Goal: Use online tool/utility: Utilize a website feature to perform a specific function

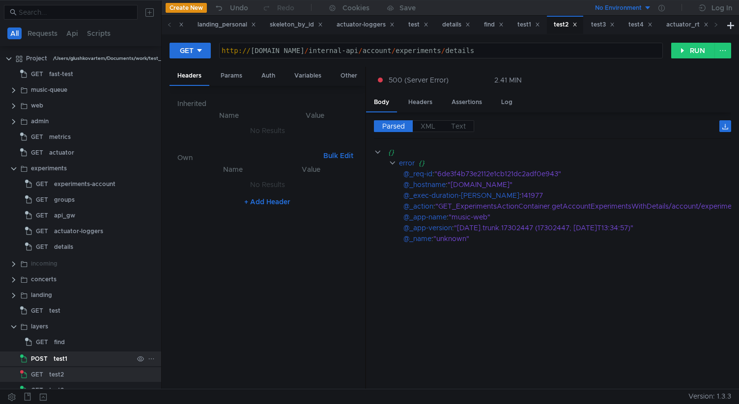
scroll to position [48, 0]
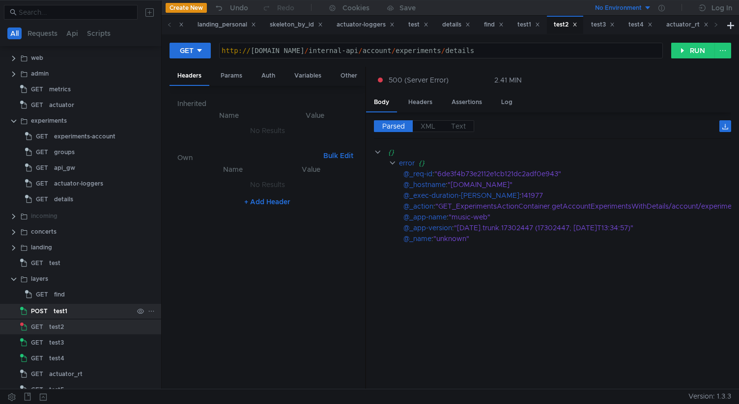
click at [67, 317] on div "test1" at bounding box center [94, 311] width 80 height 15
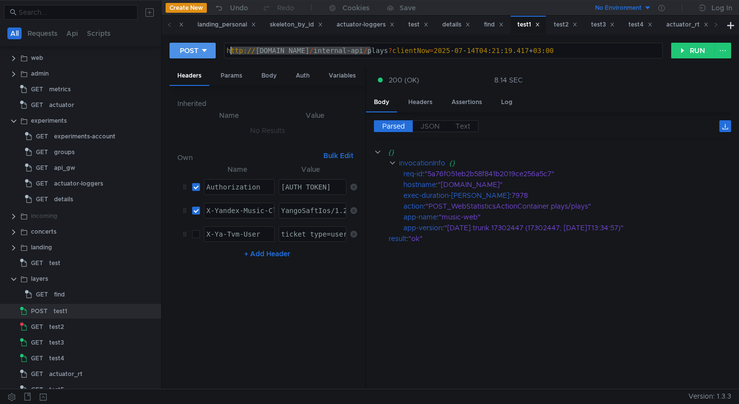
drag, startPoint x: 371, startPoint y: 52, endPoint x: 215, endPoint y: 52, distance: 156.2
click at [215, 52] on div "POST [URL][DOMAIN_NAME][DATE] http:// [DOMAIN_NAME] / internal-api / plays ? cl…" at bounding box center [419, 50] width 501 height 17
paste textarea "music-web-default-9866-unstable-29.klg.yp-c"
click at [685, 46] on button "RUN" at bounding box center [693, 51] width 44 height 16
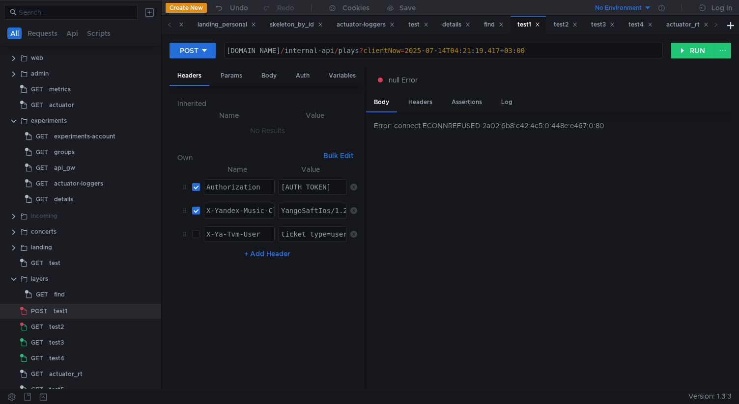
click at [452, 53] on div "[DOMAIN_NAME] / internal-api / plays ? clientNow = [DATE]T04 : 21 : 19 . 417 + …" at bounding box center [459, 59] width 470 height 24
click at [687, 55] on button "RUN" at bounding box center [693, 51] width 44 height 16
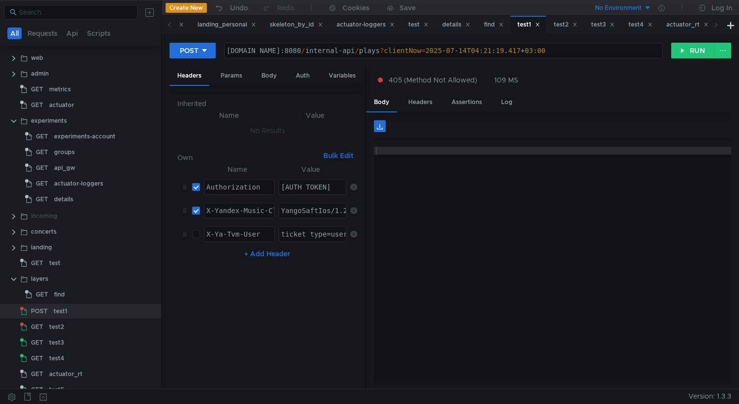
click at [227, 52] on div "[DOMAIN_NAME]:8080 / internal-api / plays ? clientNow = [DATE]T04 : 21 : 19 . 4…" at bounding box center [469, 59] width 491 height 24
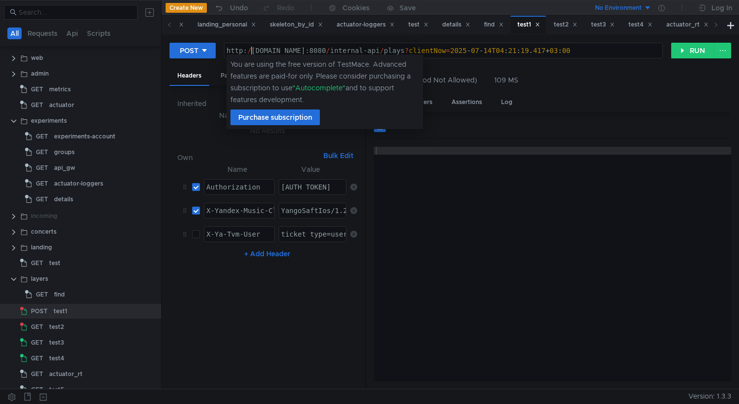
scroll to position [0, 2]
type textarea "[URL][DOMAIN_NAME][DATE]"
click at [686, 51] on button "RUN" at bounding box center [693, 51] width 44 height 16
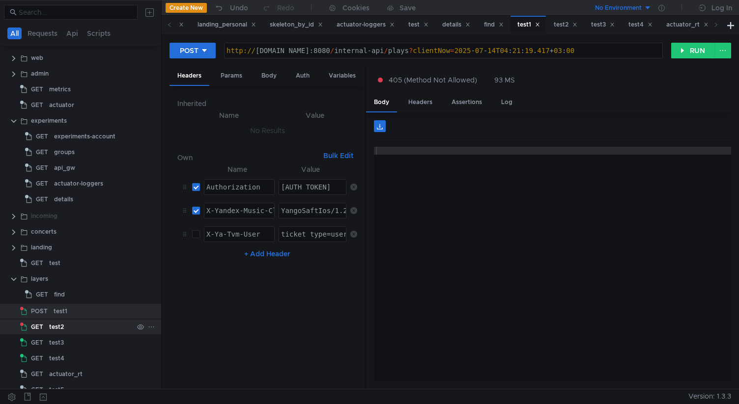
click at [105, 325] on div "test2" at bounding box center [91, 327] width 84 height 15
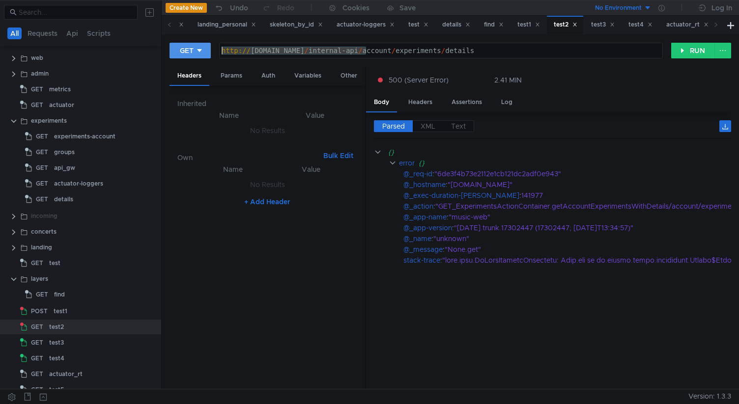
drag, startPoint x: 365, startPoint y: 53, endPoint x: 192, endPoint y: 53, distance: 173.8
click at [192, 53] on div "GET [URL][DOMAIN_NAME] http:// [DOMAIN_NAME] / internal-api / account / experim…" at bounding box center [419, 50] width 501 height 17
click at [360, 51] on div "http:// [DOMAIN_NAME] / internal-api / account / experiments / details" at bounding box center [441, 59] width 442 height 24
drag, startPoint x: 366, startPoint y: 52, endPoint x: 252, endPoint y: 52, distance: 113.9
click at [252, 52] on div "http:// [DOMAIN_NAME] / internal-api / account / experiments / details" at bounding box center [441, 59] width 442 height 24
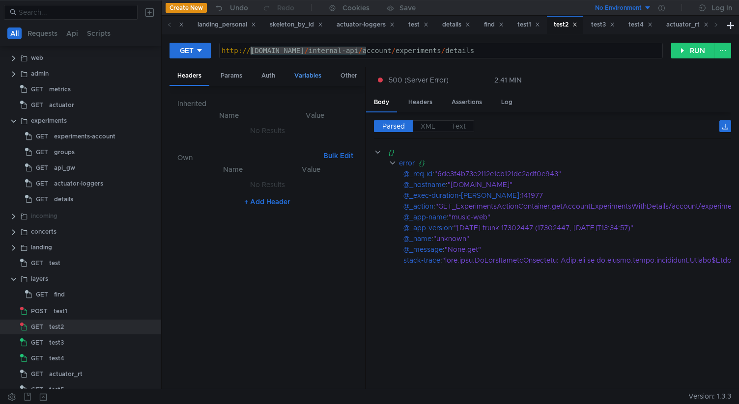
paste textarea "music-web-default-9866-unstable-29.klg.yp-c"
click at [690, 47] on button "RUN" at bounding box center [693, 51] width 44 height 16
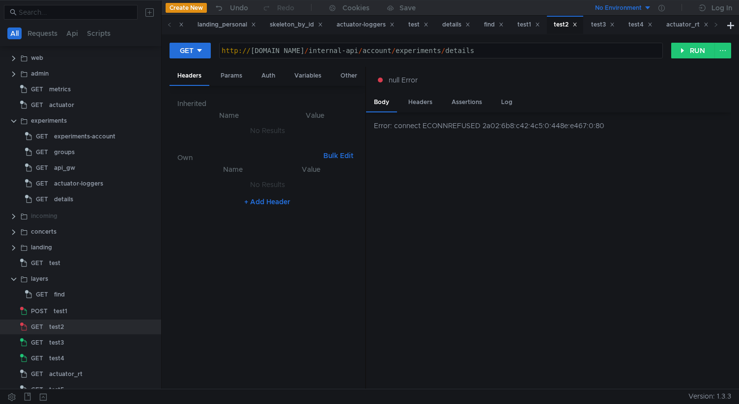
click at [473, 51] on div "http:// [DOMAIN_NAME] / internal-api / account / experiments / details" at bounding box center [441, 59] width 442 height 24
click at [683, 45] on button "RUN" at bounding box center [693, 51] width 44 height 16
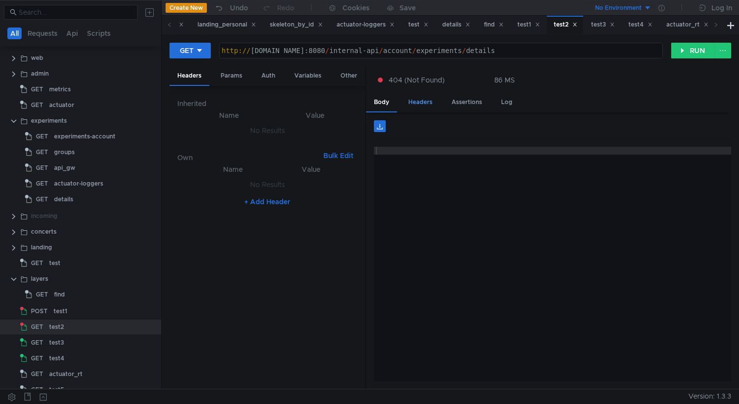
click at [411, 104] on div "Headers" at bounding box center [420, 102] width 40 height 18
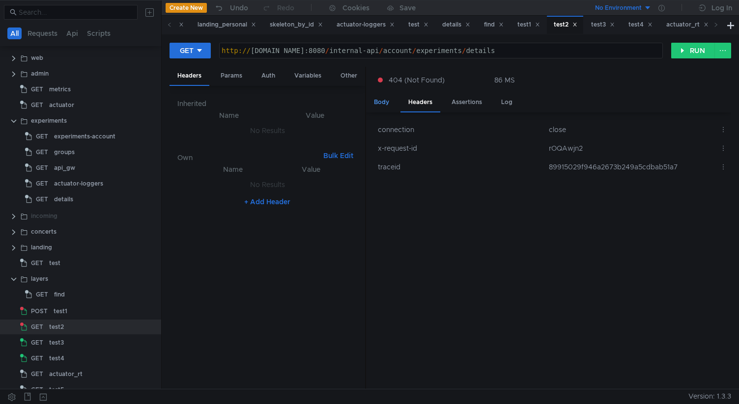
click at [394, 104] on div "Body" at bounding box center [381, 102] width 31 height 18
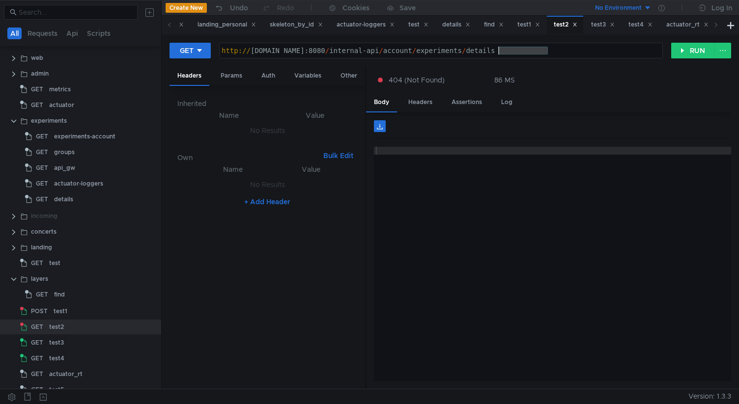
drag, startPoint x: 550, startPoint y: 50, endPoint x: 497, endPoint y: 51, distance: 52.1
click at [497, 51] on div "http:// [DOMAIN_NAME]:8080 / internal-api / account / experiments / details" at bounding box center [442, 59] width 445 height 24
click at [689, 47] on button "RUN" at bounding box center [693, 51] width 44 height 16
click at [689, 48] on button "RUN" at bounding box center [693, 51] width 44 height 16
drag, startPoint x: 250, startPoint y: 50, endPoint x: 181, endPoint y: 48, distance: 68.8
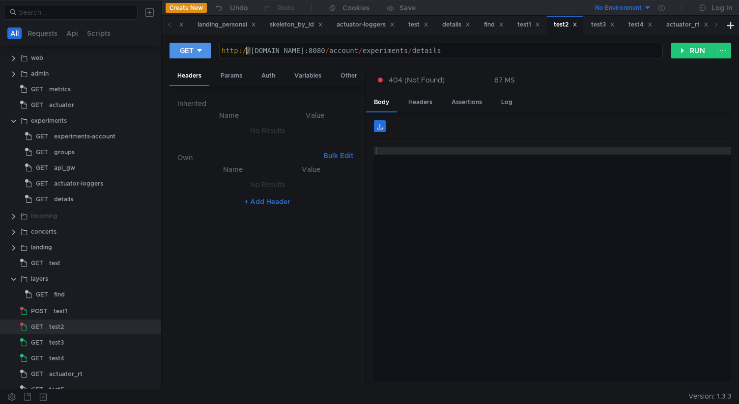
click at [181, 49] on div "GET [URL][DOMAIN_NAME] http:// [DOMAIN_NAME]:8080 / account / experiments / det…" at bounding box center [419, 50] width 501 height 17
click at [683, 51] on button "RUN" at bounding box center [693, 51] width 44 height 16
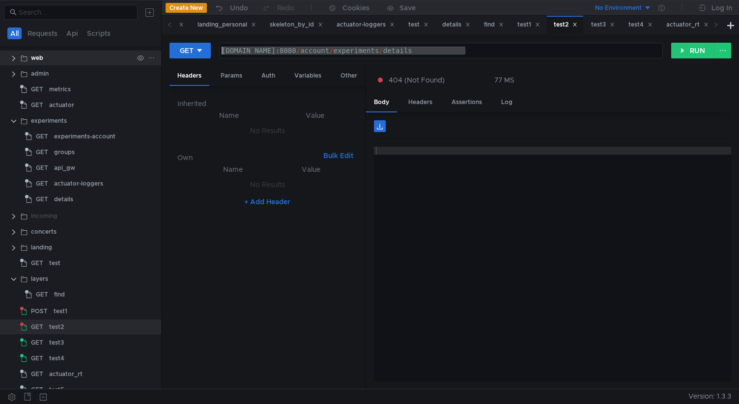
drag, startPoint x: 466, startPoint y: 53, endPoint x: 153, endPoint y: 58, distance: 313.3
click at [153, 58] on as-split "All Requests Api Scripts Project /Users/glushkovartem/Documents/work/test_mace/…" at bounding box center [369, 194] width 739 height 389
paste textarea "http://"
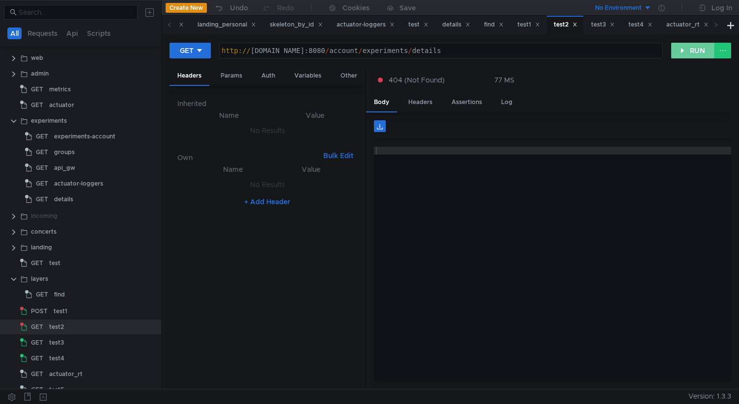
click at [682, 54] on button "RUN" at bounding box center [693, 51] width 44 height 16
click at [495, 51] on div "http:// [DOMAIN_NAME]:8080 / account / experiments / details" at bounding box center [441, 59] width 442 height 24
type textarea "[URL][DOMAIN_NAME]"
click at [684, 44] on button "RUN" at bounding box center [693, 51] width 44 height 16
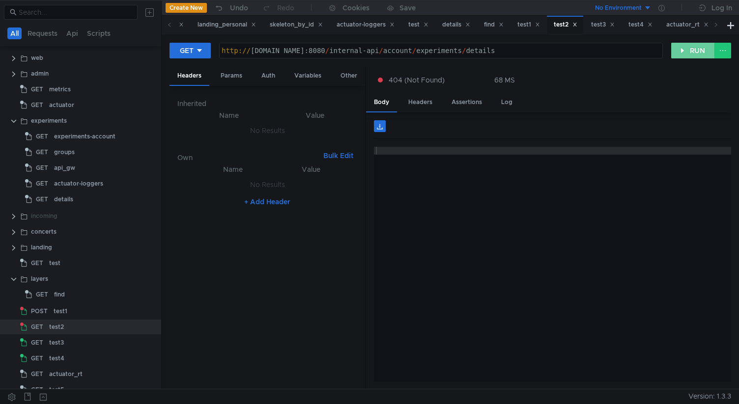
click at [684, 44] on button "RUN" at bounding box center [693, 51] width 44 height 16
click at [67, 261] on div "test" at bounding box center [91, 263] width 84 height 15
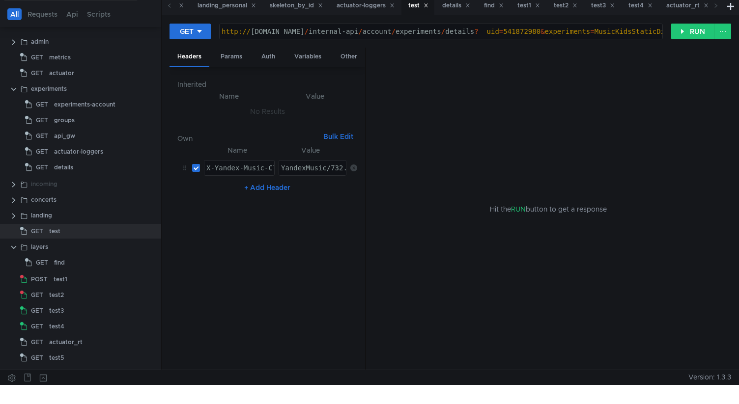
scroll to position [0, 0]
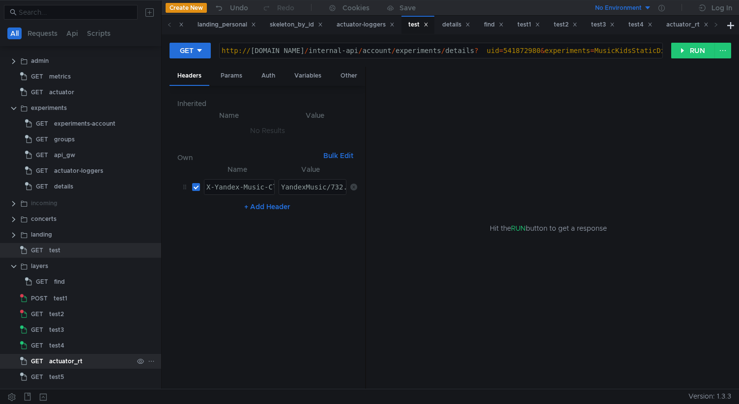
click at [75, 354] on div "actuator_rt" at bounding box center [65, 361] width 33 height 15
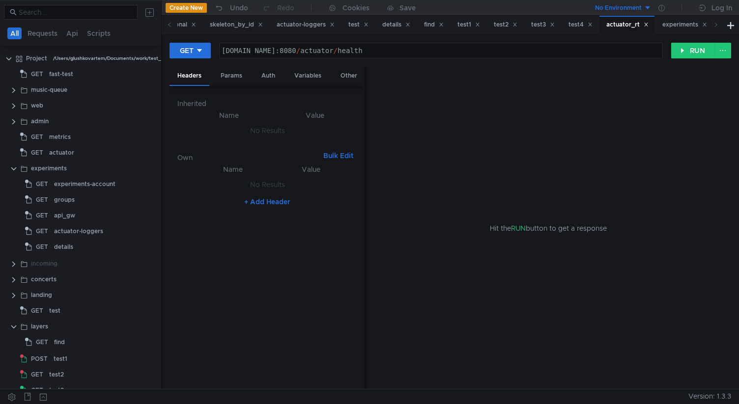
scroll to position [62, 0]
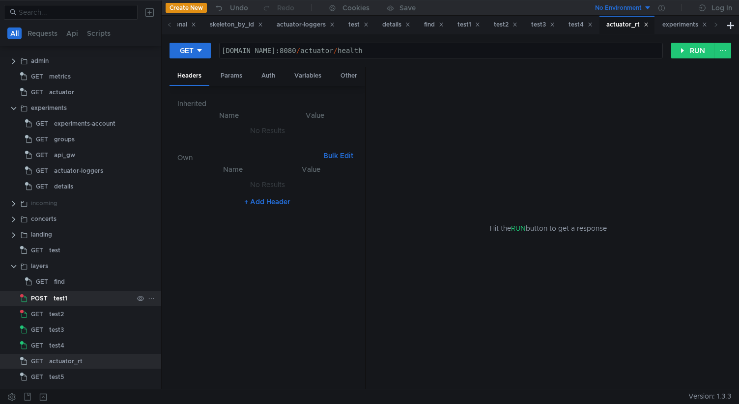
click at [71, 293] on div "test1" at bounding box center [94, 298] width 80 height 15
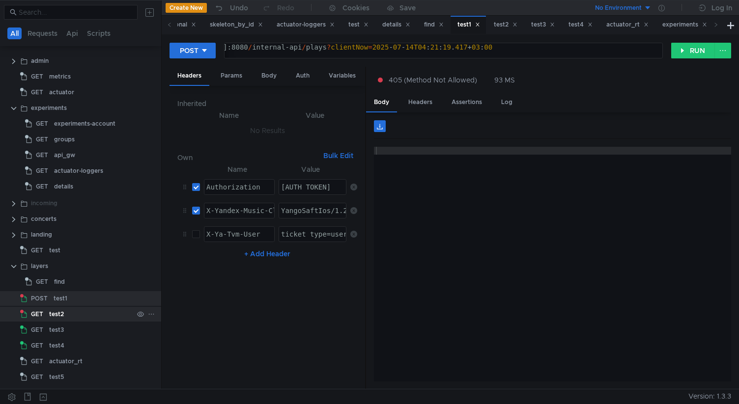
click at [100, 310] on div "test2" at bounding box center [91, 314] width 84 height 15
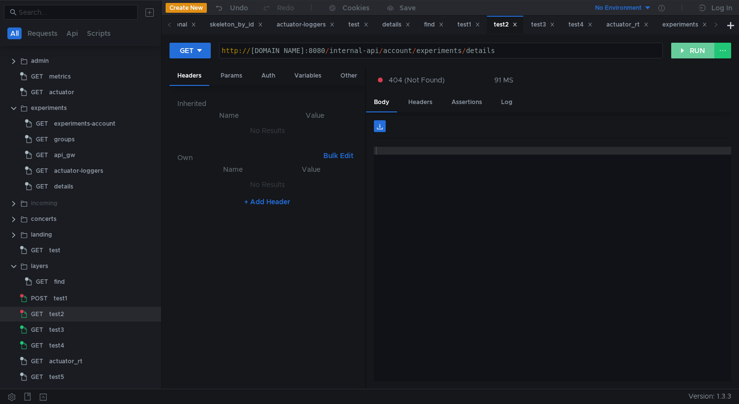
click at [690, 53] on button "RUN" at bounding box center [693, 51] width 44 height 16
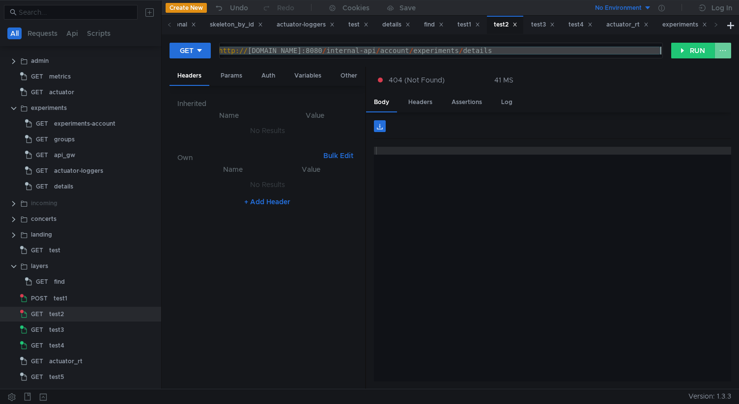
drag, startPoint x: 221, startPoint y: 52, endPoint x: 715, endPoint y: 53, distance: 494.0
click at [715, 52] on div "GET http://music-web-default-9866-unstable-29.klg.yp-c.yandex.net:8080/internal…" at bounding box center [449, 54] width 561 height 25
click at [703, 57] on button "RUN" at bounding box center [693, 51] width 44 height 16
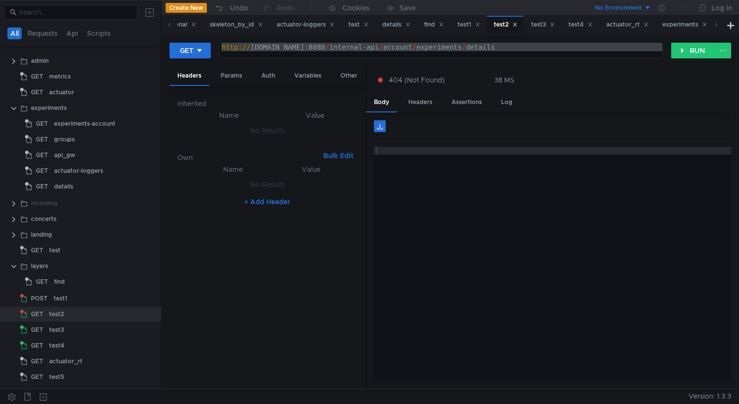
click at [265, 47] on div "http:// [DOMAIN_NAME]:8080 / internal-api / account / experiments / details" at bounding box center [442, 55] width 445 height 24
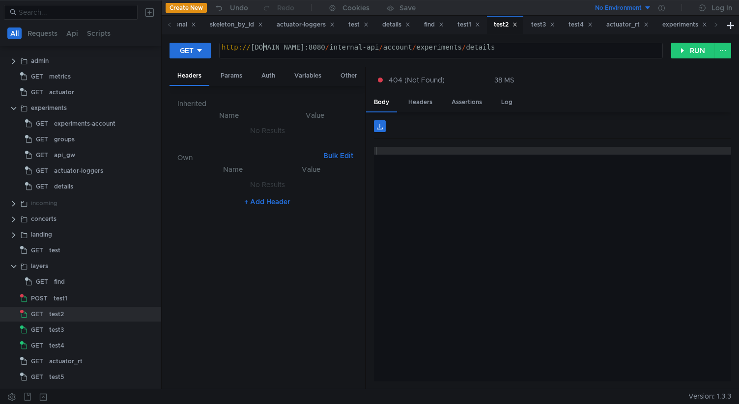
click at [240, 48] on div "http:// [DOMAIN_NAME]:8080 / internal-api / account / experiments / details" at bounding box center [442, 55] width 445 height 24
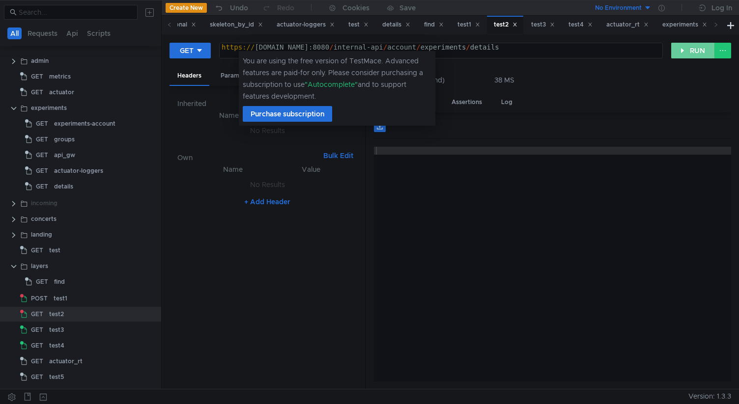
click at [683, 52] on button "RUN" at bounding box center [693, 51] width 44 height 16
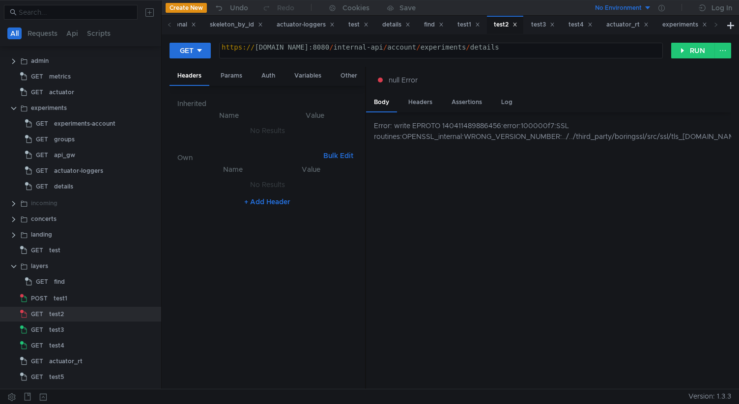
click at [245, 48] on div "https:// music-web-default-9866-unstable-29.klg.yp-c.yandex.net:8080 / internal…" at bounding box center [444, 55] width 449 height 24
click at [668, 51] on div "GET http://music-web-default-9866-unstable-29.klg.yp-c.yandex.net:8080/internal…" at bounding box center [419, 50] width 501 height 17
click at [681, 51] on button "RUN" at bounding box center [693, 51] width 44 height 16
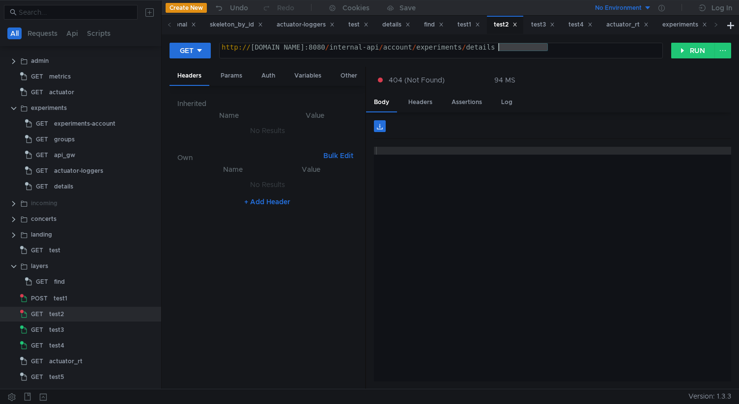
drag, startPoint x: 547, startPoint y: 48, endPoint x: 496, endPoint y: 47, distance: 50.6
click at [496, 47] on div "http:// [DOMAIN_NAME]:8080 / internal-api / account / experiments / details" at bounding box center [442, 55] width 445 height 24
click at [691, 48] on button "RUN" at bounding box center [693, 51] width 44 height 16
click at [495, 47] on div "http:// [DOMAIN_NAME]:8080 / account / experiments / details" at bounding box center [441, 55] width 442 height 24
click at [490, 50] on div "http:// [DOMAIN_NAME]:8080 / account / experiments / details" at bounding box center [441, 55] width 442 height 24
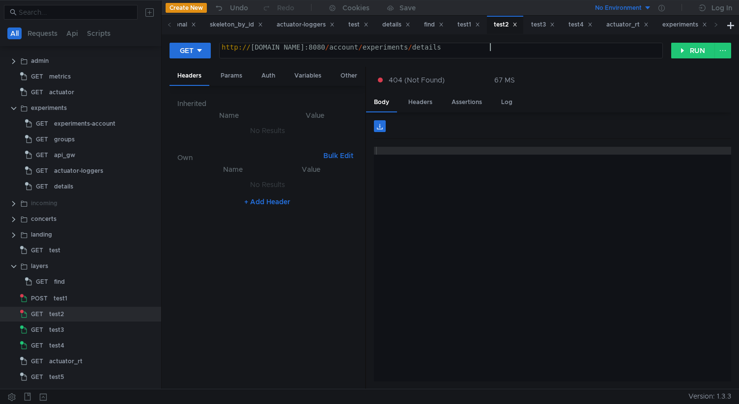
click at [490, 50] on div "http:// [DOMAIN_NAME]:8080 / account / experiments / details" at bounding box center [441, 55] width 442 height 24
click at [682, 37] on div "GET http://music-web-default-9866-unstable-29.klg.yp-c.yandex.net/account/exper…" at bounding box center [450, 211] width 577 height 355
click at [682, 49] on button "RUN" at bounding box center [693, 51] width 44 height 16
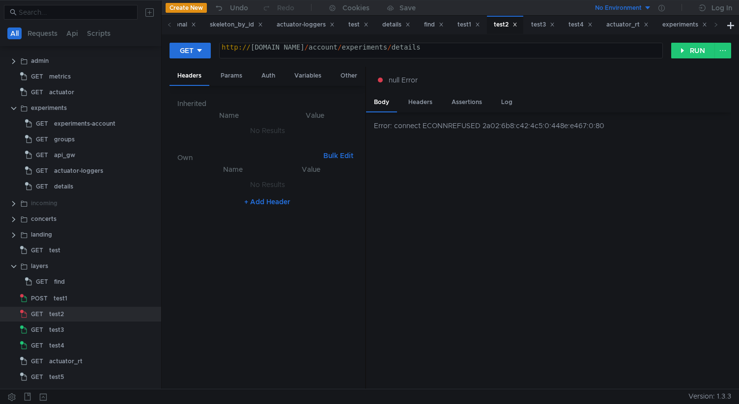
click at [597, 44] on div "http:// music-web-default-9866-unstable-29.klg.yp-c.yandex.net / account / expe…" at bounding box center [441, 55] width 442 height 24
click at [685, 45] on button "RUN" at bounding box center [693, 51] width 44 height 16
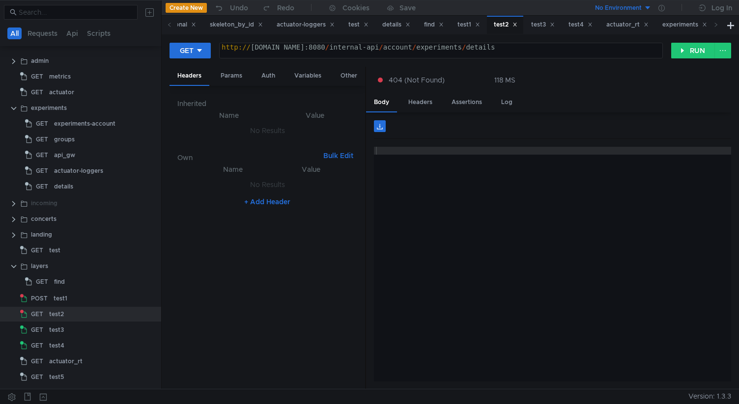
click at [495, 46] on div "http:// [DOMAIN_NAME]:8080 / internal-api / account / experiments / details" at bounding box center [442, 55] width 445 height 24
type textarea "[URL][DOMAIN_NAME]"
click at [685, 54] on button "RUN" at bounding box center [693, 51] width 44 height 16
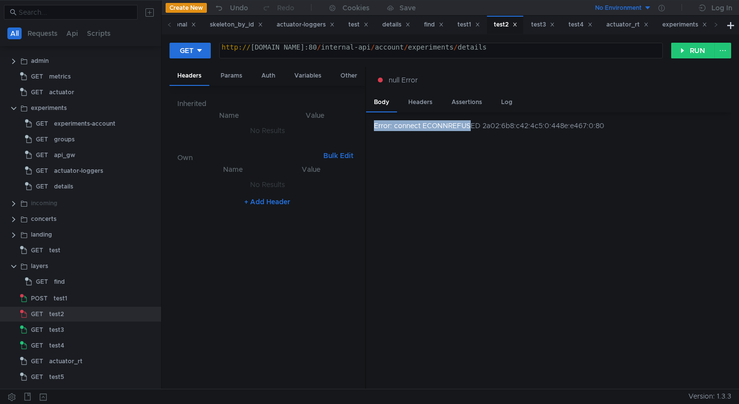
drag, startPoint x: 372, startPoint y: 126, endPoint x: 470, endPoint y: 126, distance: 98.7
click at [470, 126] on div "Error: connect ECONNREFUSED 2a02:6b8:c42:4c5:0:448e:e467:0:80" at bounding box center [548, 250] width 365 height 277
click at [577, 123] on div "Error: connect ECONNREFUSED 2a02:6b8:c42:4c5:0:448e:e467:0:80" at bounding box center [552, 125] width 357 height 11
drag, startPoint x: 619, startPoint y: 121, endPoint x: 368, endPoint y: 125, distance: 251.0
click at [368, 125] on div "Error: connect ECONNREFUSED 2a02:6b8:c42:4c5:0:448e:e467:0:80" at bounding box center [548, 250] width 365 height 277
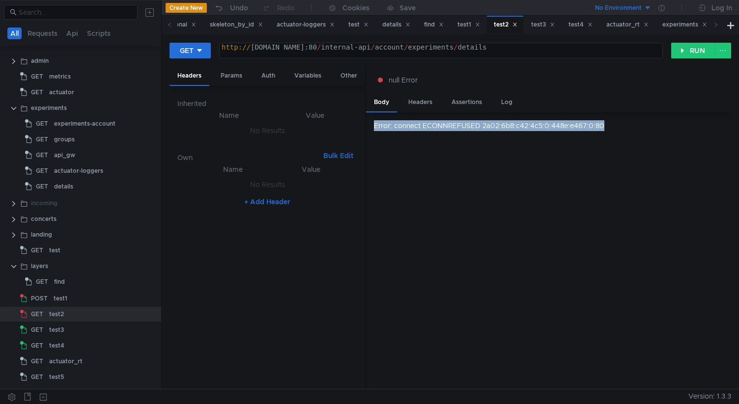
click at [446, 137] on div "Error: connect ECONNREFUSED 2a02:6b8:c42:4c5:0:448e:e467:0:80" at bounding box center [548, 250] width 365 height 277
drag, startPoint x: 481, startPoint y: 127, endPoint x: 368, endPoint y: 131, distance: 112.5
click at [369, 131] on div "Error: connect ECONNREFUSED 2a02:6b8:c42:4c5:0:448e:e467:0:80" at bounding box center [548, 250] width 365 height 277
copy div "Error: connect ECONNREFUSED"
